Goal: Task Accomplishment & Management: Manage account settings

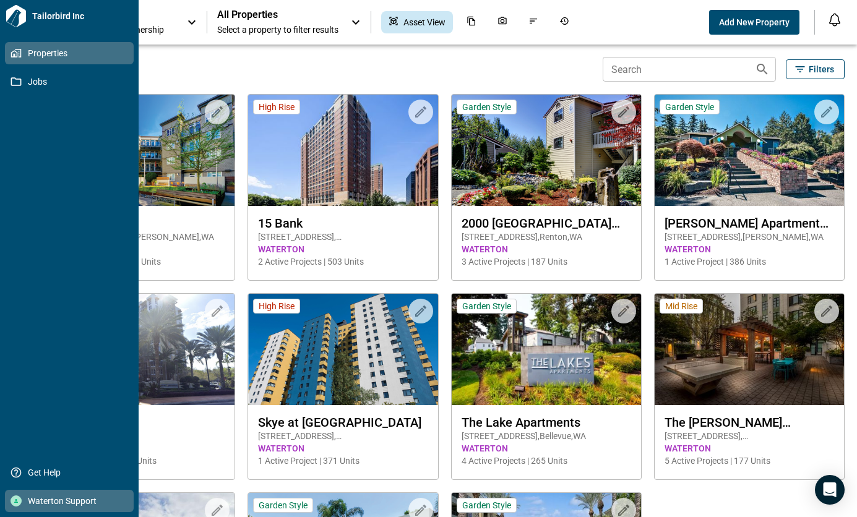
click at [21, 499] on div at bounding box center [16, 501] width 11 height 11
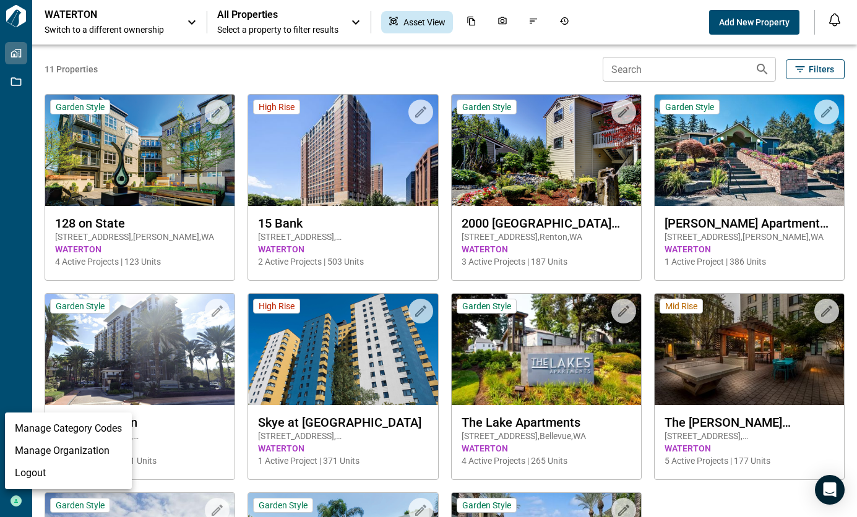
click at [24, 475] on li "Logout" at bounding box center [68, 473] width 127 height 22
